Goal: Task Accomplishment & Management: Use online tool/utility

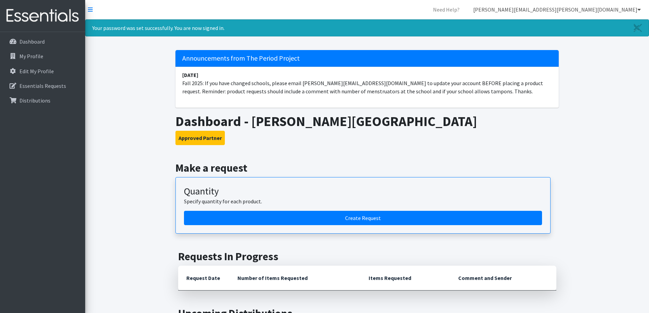
click at [639, 11] on icon at bounding box center [639, 9] width 3 height 5
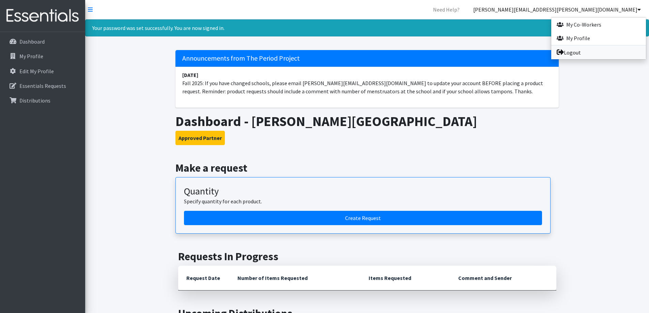
click at [580, 51] on link "Logout" at bounding box center [599, 53] width 95 height 14
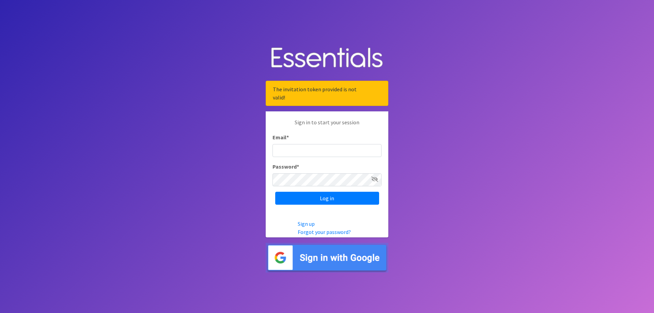
click at [335, 152] on input "Email *" at bounding box center [327, 150] width 109 height 13
type input "eliza.miller@ocsdsc.org"
click at [275, 192] on input "Log in" at bounding box center [327, 198] width 104 height 13
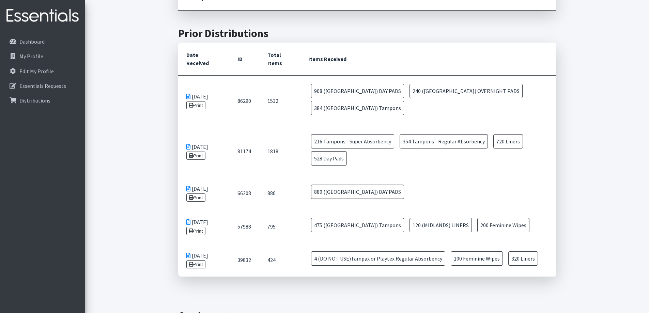
scroll to position [341, 0]
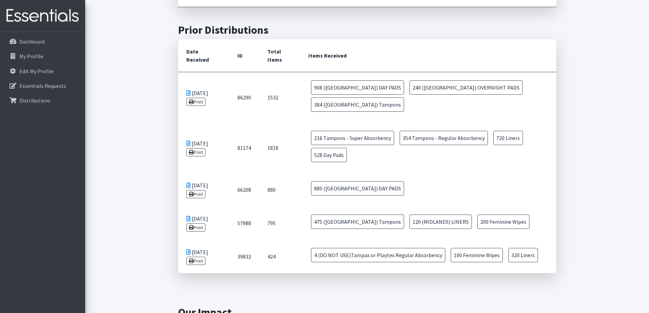
click at [159, 170] on main "Make a request Quantity Specify quantity for each product. Create Request Reque…" at bounding box center [367, 108] width 564 height 575
click at [147, 226] on main "Make a request Quantity Specify quantity for each product. Create Request Reque…" at bounding box center [367, 108] width 564 height 575
